Goal: Task Accomplishment & Management: Manage account settings

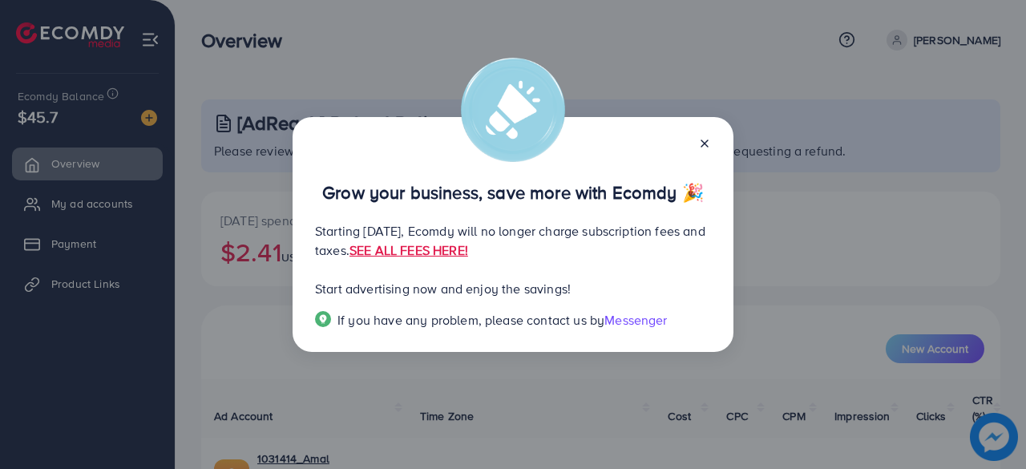
click at [704, 137] on icon at bounding box center [704, 143] width 13 height 13
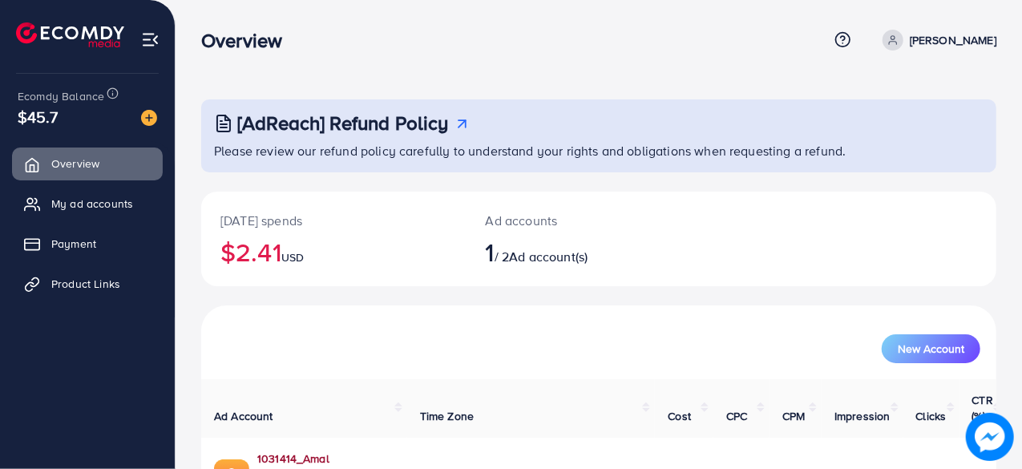
click at [383, 451] on link "1031414_Amal Collection_1754051557873" at bounding box center [325, 467] width 137 height 33
click at [51, 206] on link "My ad accounts" at bounding box center [87, 204] width 151 height 32
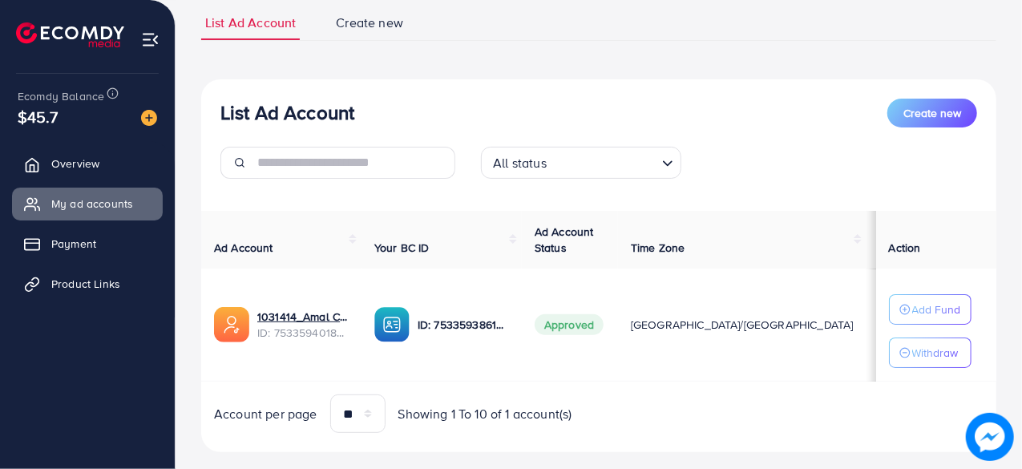
scroll to position [114, 0]
click at [900, 352] on circle "button" at bounding box center [905, 352] width 10 height 10
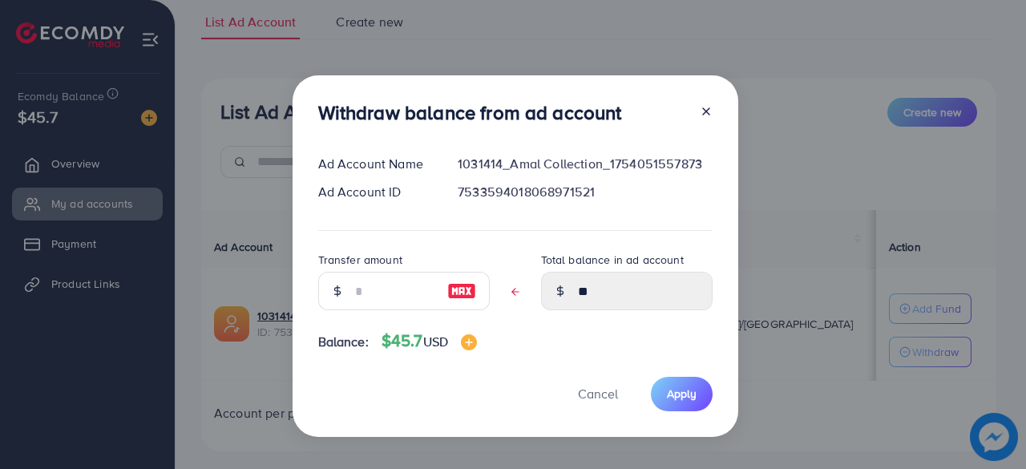
click at [468, 295] on img at bounding box center [461, 290] width 29 height 19
type input "**"
type input "****"
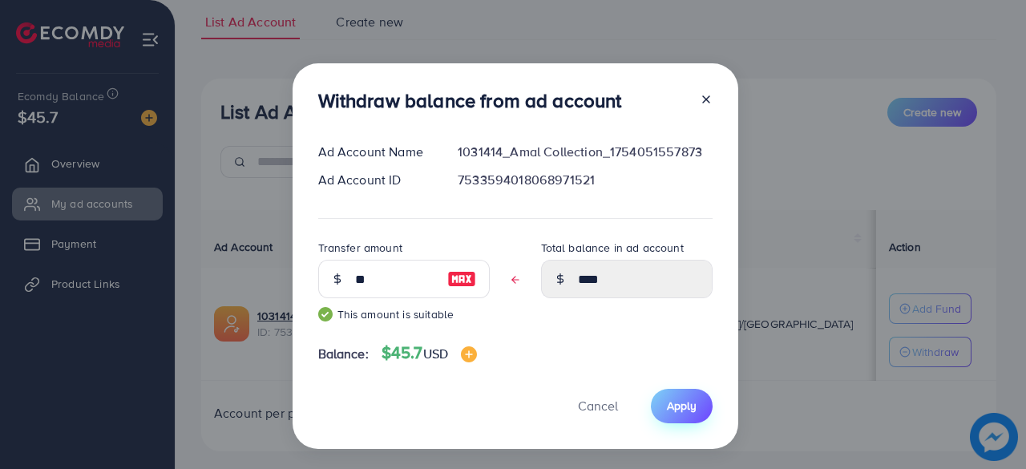
click at [689, 419] on button "Apply" at bounding box center [682, 406] width 62 height 34
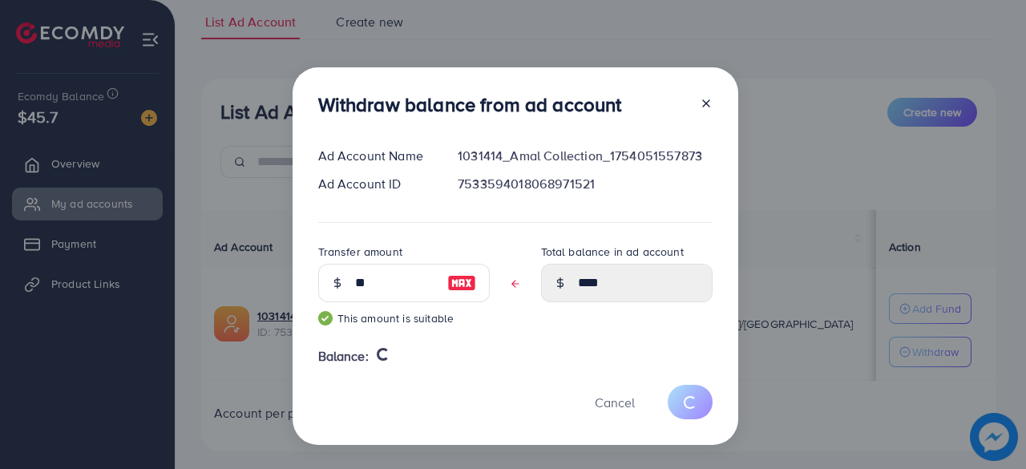
type input "**"
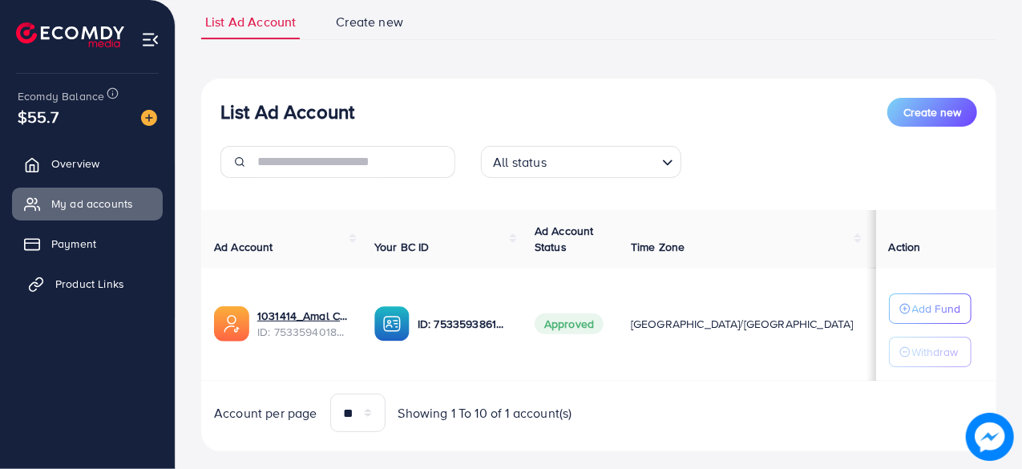
click at [106, 277] on span "Product Links" at bounding box center [89, 284] width 69 height 16
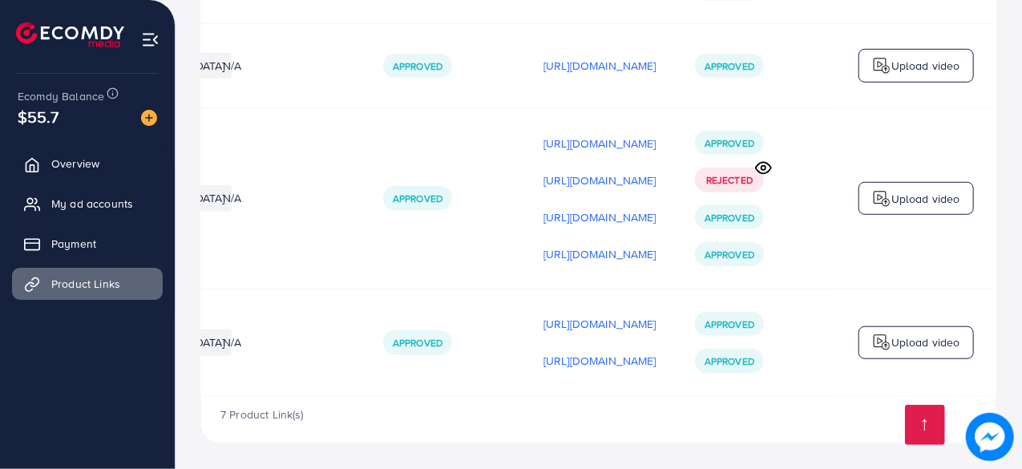
scroll to position [0, 474]
click at [604, 177] on p "https://files.ecomdy.com/videos/f024541d-1020-41de-a0c2-417116e88075-1759241429…" at bounding box center [600, 180] width 113 height 19
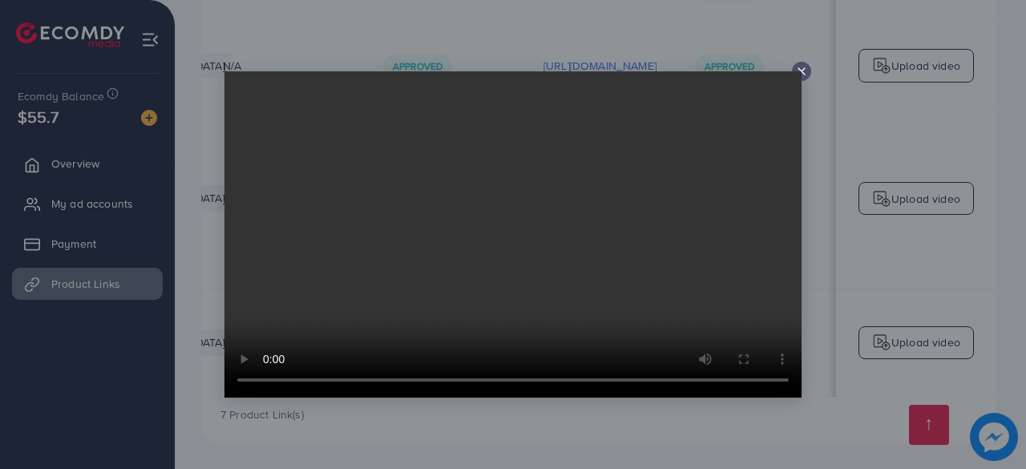
click at [799, 70] on icon at bounding box center [801, 71] width 13 height 13
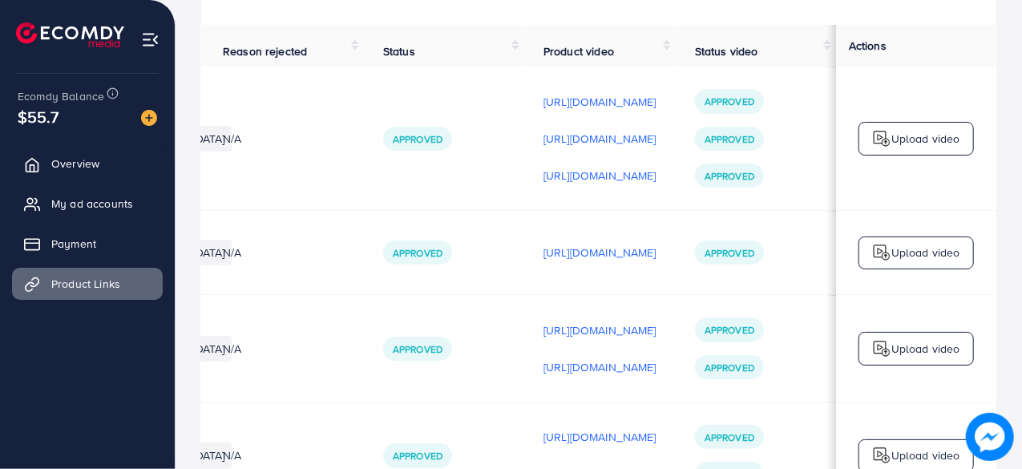
scroll to position [0, 0]
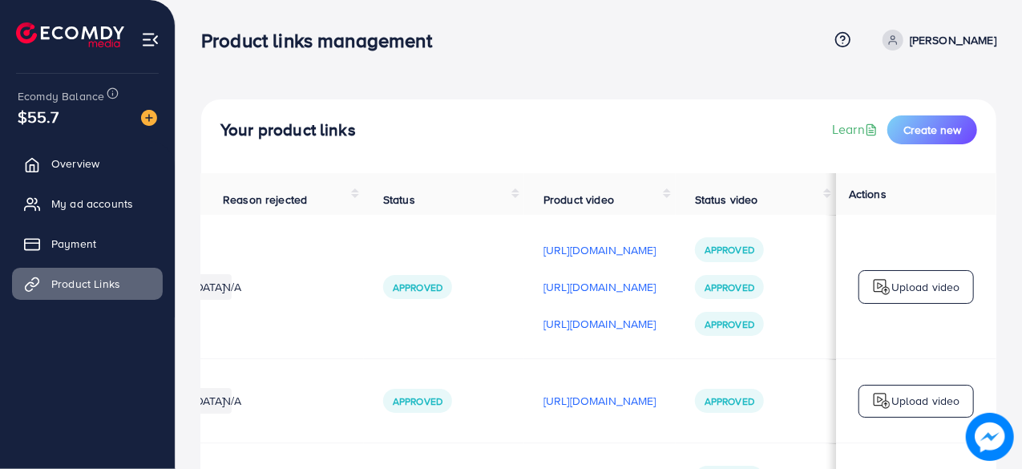
click at [943, 38] on p "[PERSON_NAME]" at bounding box center [953, 39] width 87 height 19
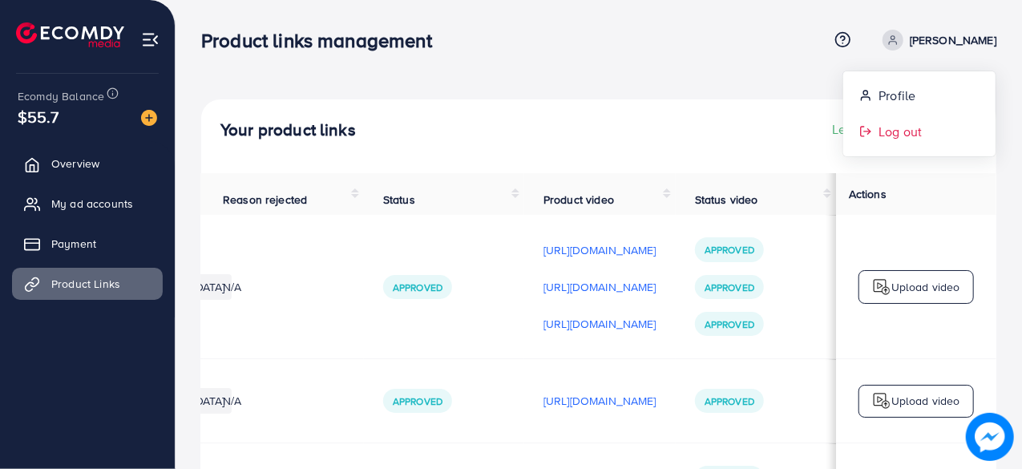
click at [901, 134] on span "Log out" at bounding box center [900, 131] width 43 height 19
